Goal: Find specific page/section: Find specific page/section

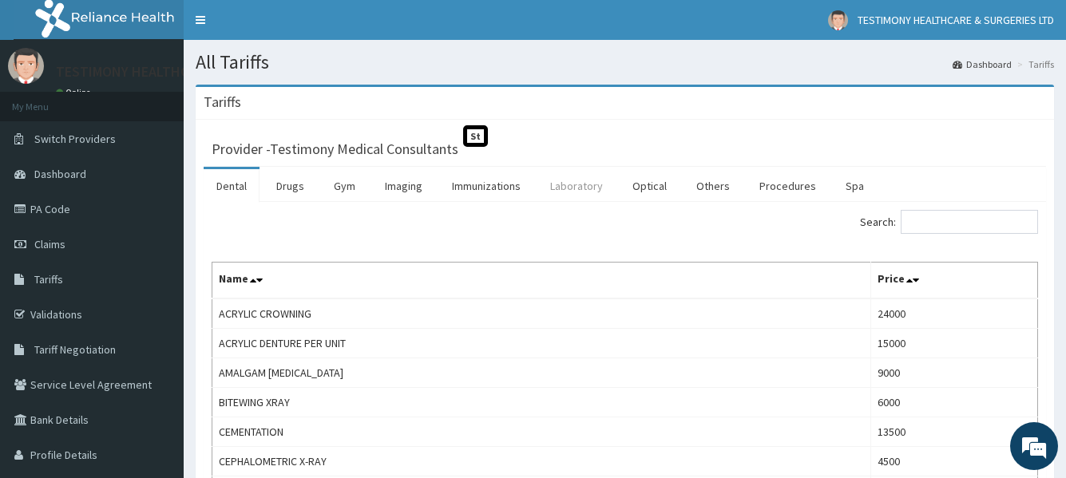
click at [584, 185] on link "Laboratory" at bounding box center [576, 186] width 78 height 34
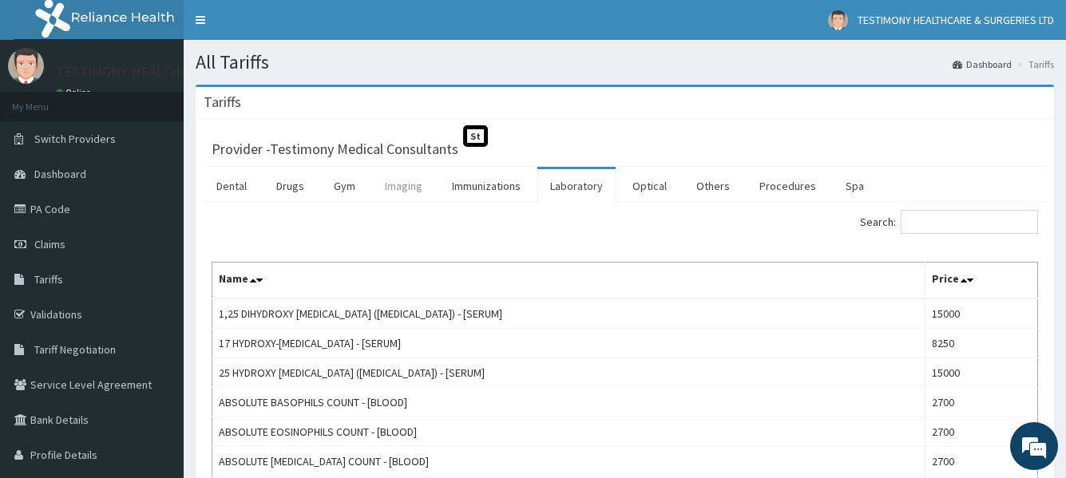
click at [412, 184] on link "Imaging" at bounding box center [403, 186] width 63 height 34
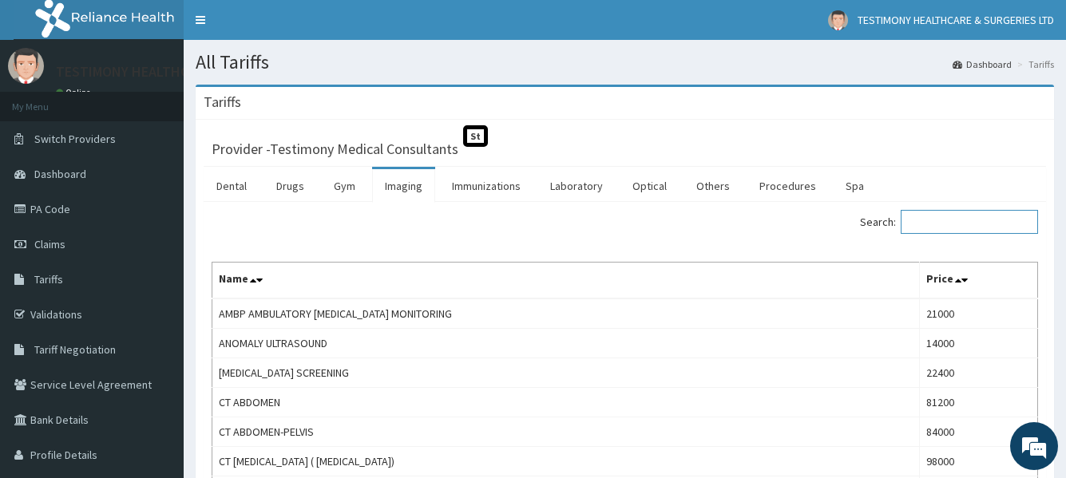
click at [920, 222] on input "Search:" at bounding box center [969, 222] width 137 height 24
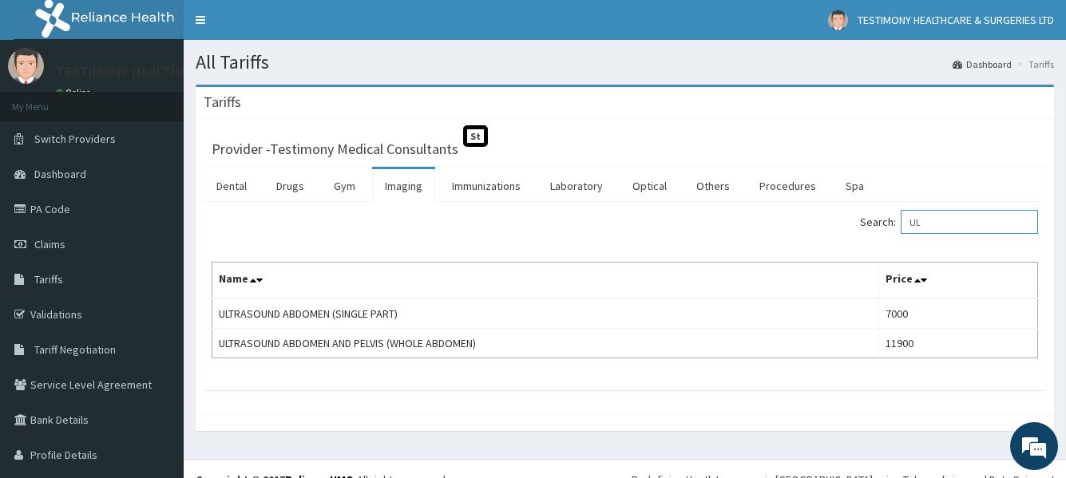
type input "U"
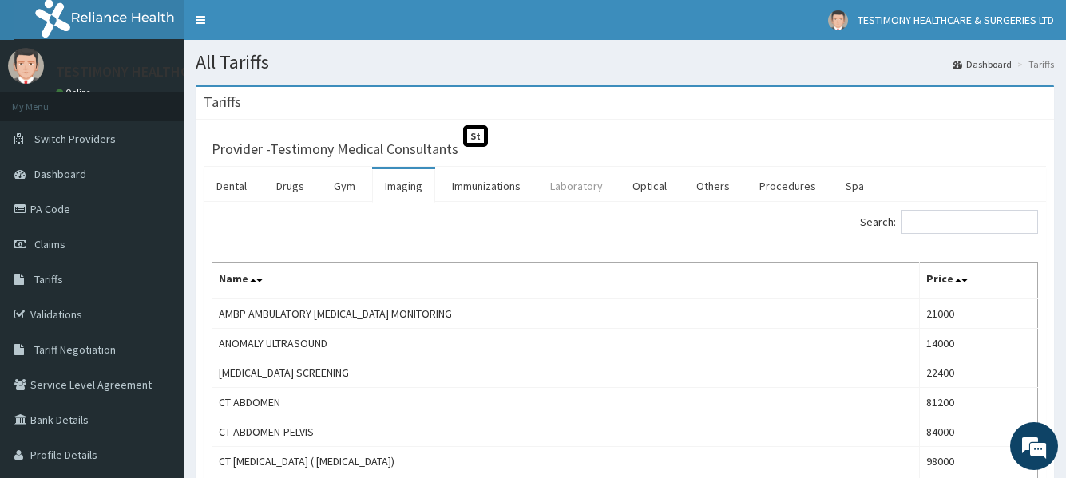
click at [588, 194] on link "Laboratory" at bounding box center [576, 186] width 78 height 34
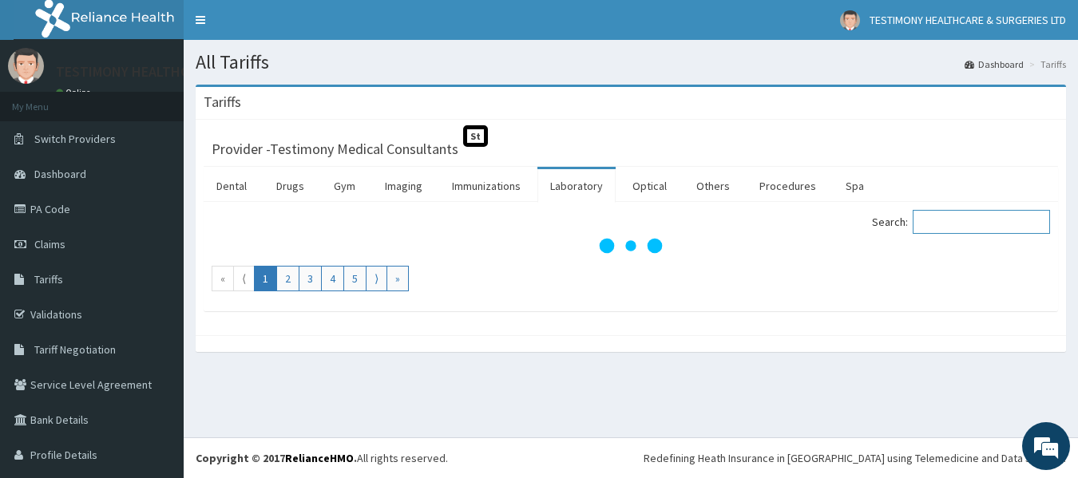
click at [933, 228] on input "Search:" at bounding box center [981, 222] width 137 height 24
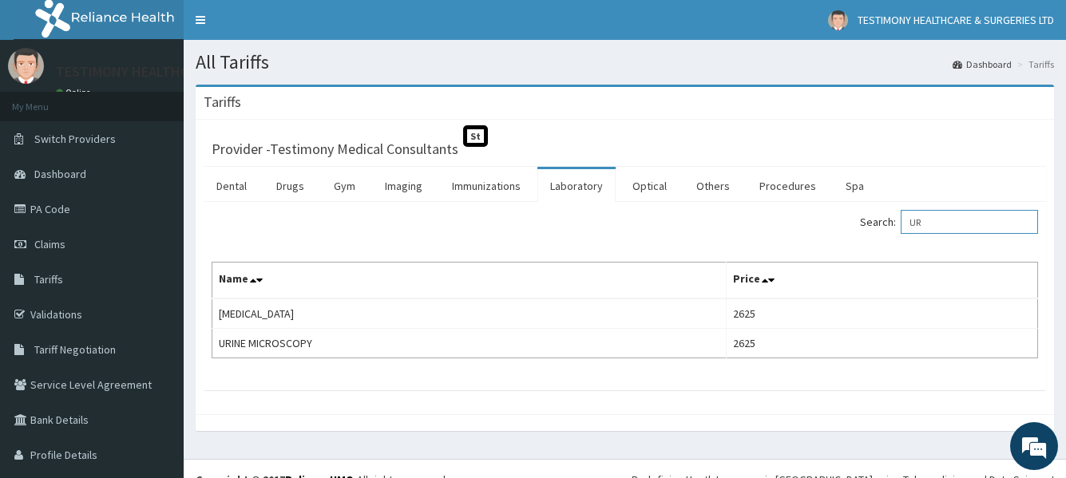
type input "U"
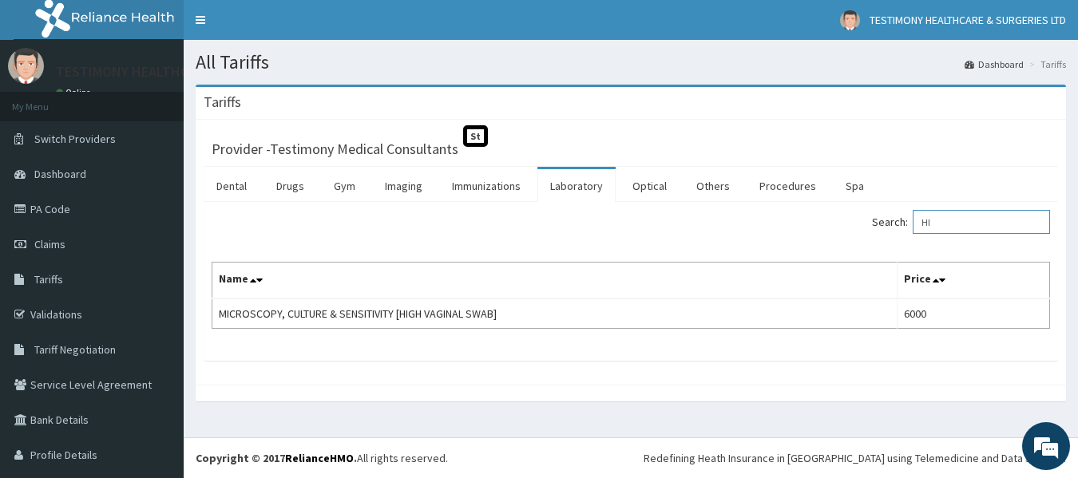
type input "H"
type input "FBC"
